Goal: Find contact information: Find contact information

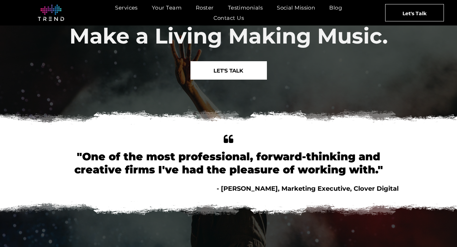
scroll to position [29, 0]
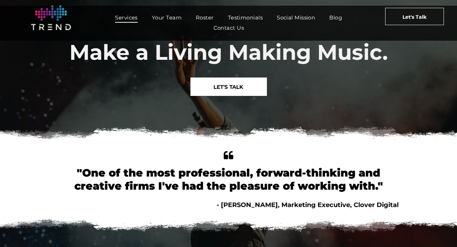
click at [131, 15] on span "Services" at bounding box center [126, 17] width 23 height 10
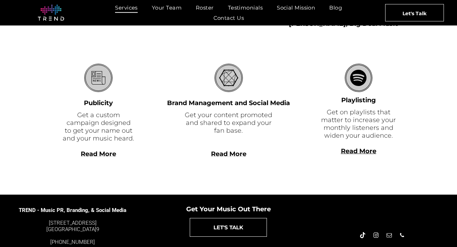
scroll to position [227, 0]
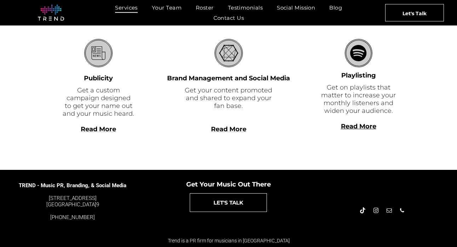
click at [78, 175] on h5 "TREND - Music PR, Branding, & Social Media 4889 Melrose Ave. Los Angeles, CA 90…" at bounding box center [73, 198] width 108 height 46
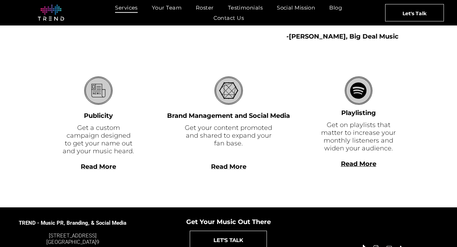
scroll to position [179, 0]
